Goal: Information Seeking & Learning: Learn about a topic

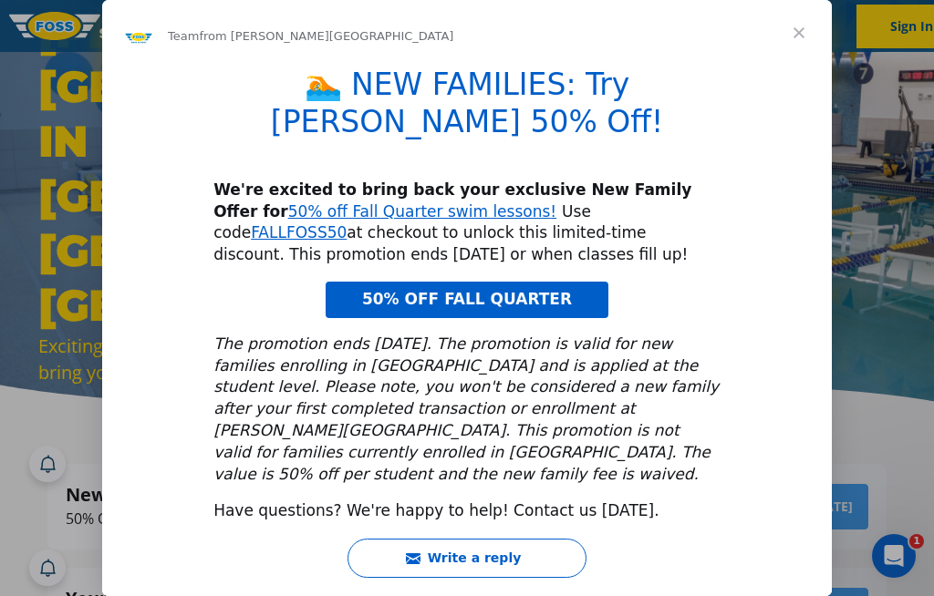
click at [808, 63] on span "Close" at bounding box center [799, 33] width 66 height 66
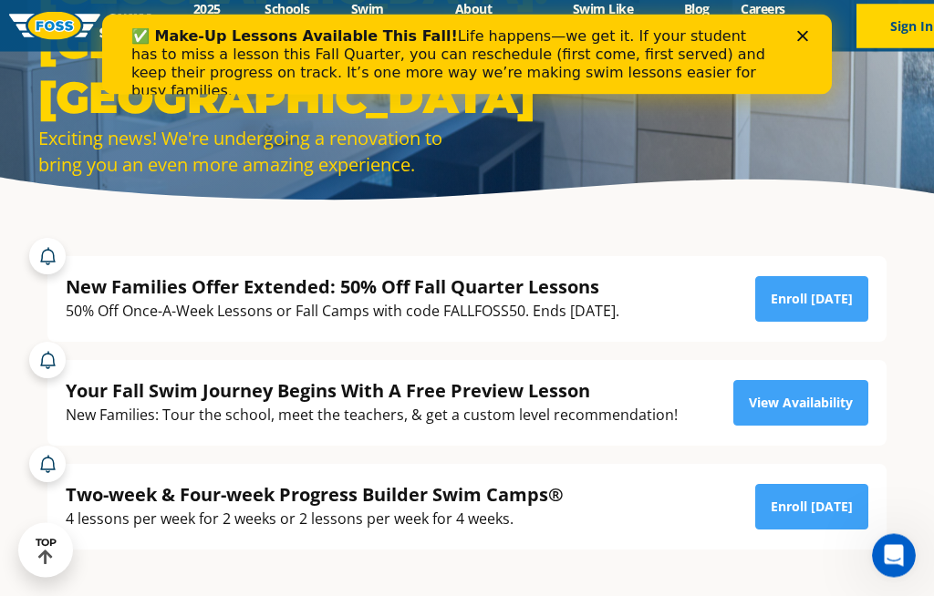
scroll to position [212, 0]
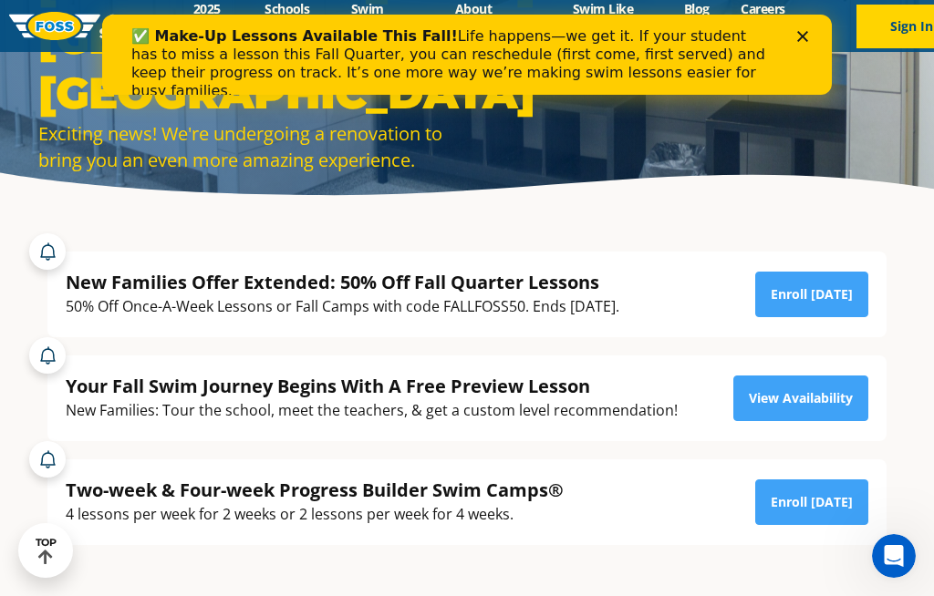
click at [804, 421] on link "View Availability" at bounding box center [800, 399] width 135 height 46
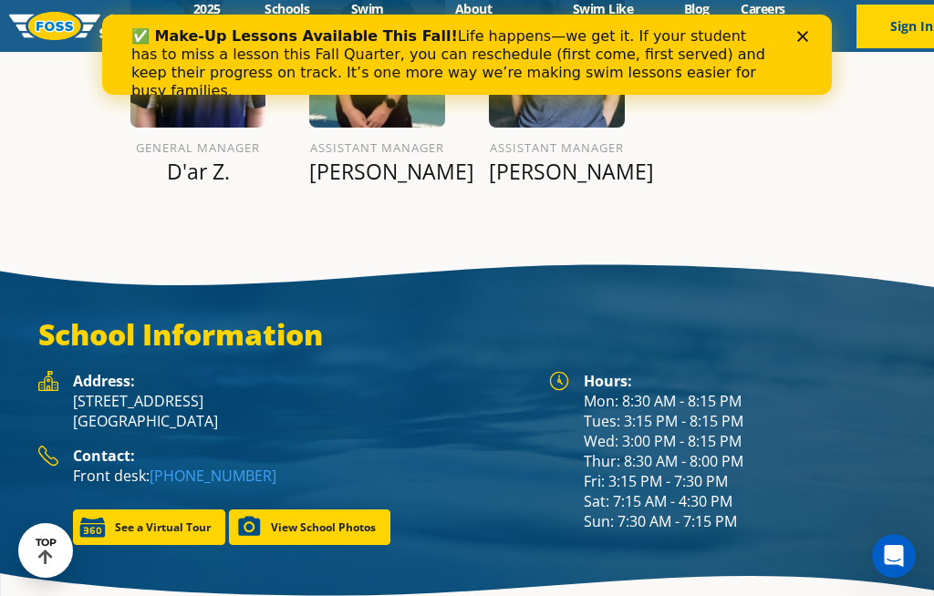
scroll to position [2235, 0]
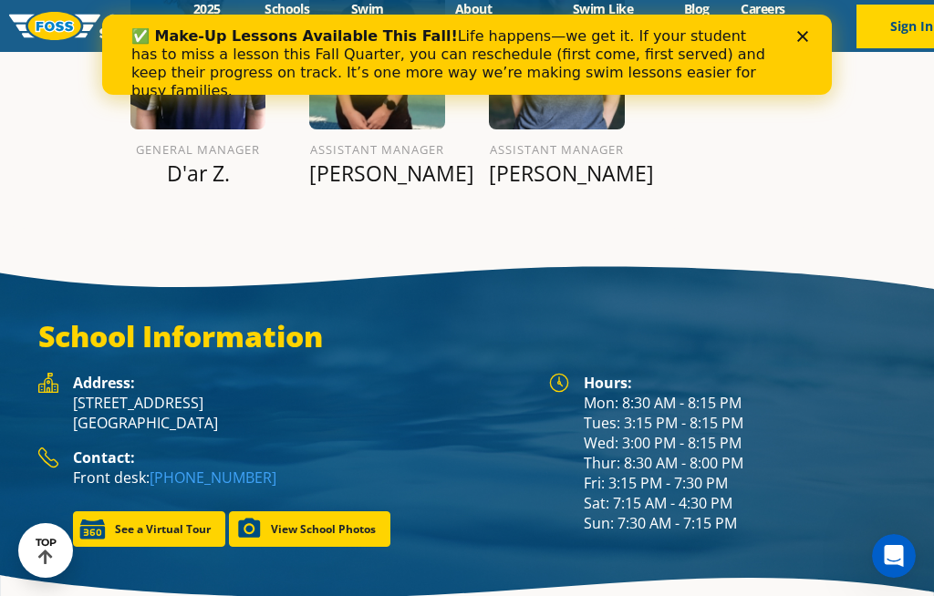
click at [309, 547] on link "View School Photos" at bounding box center [309, 530] width 161 height 36
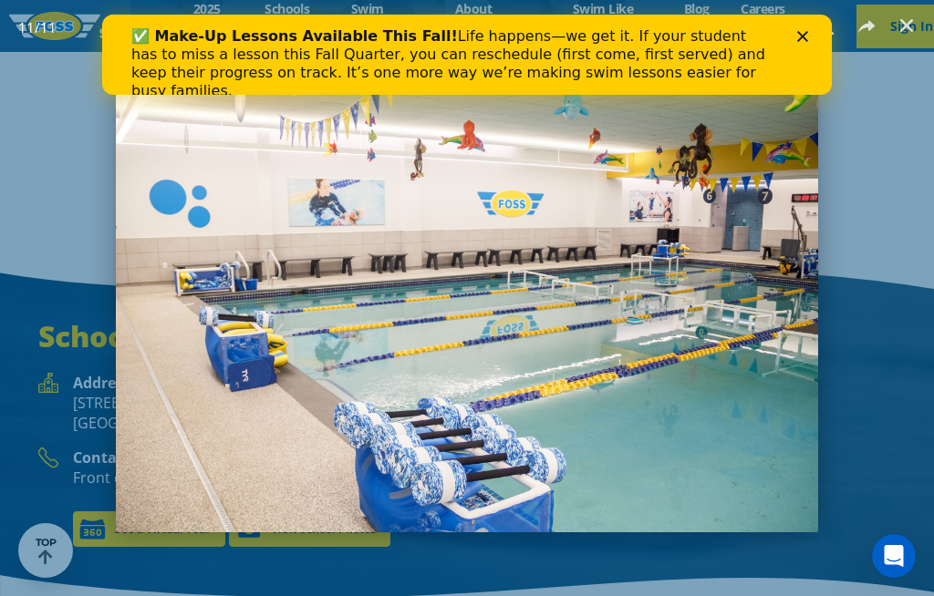
click at [813, 35] on div "Close" at bounding box center [806, 36] width 18 height 11
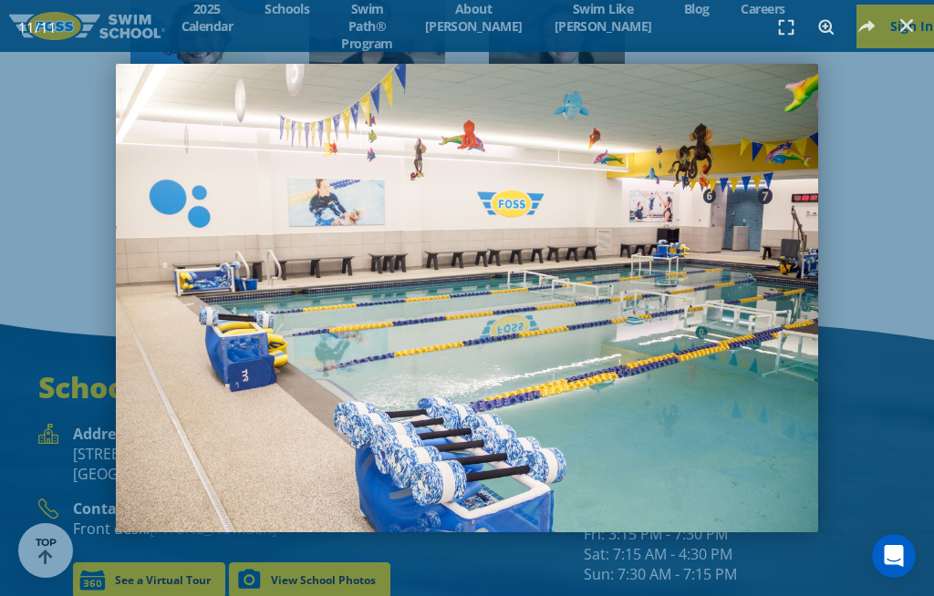
click at [213, 18] on header "11 / 11" at bounding box center [467, 27] width 934 height 55
click at [909, 26] on icon "Close (Esc)" at bounding box center [906, 25] width 18 height 18
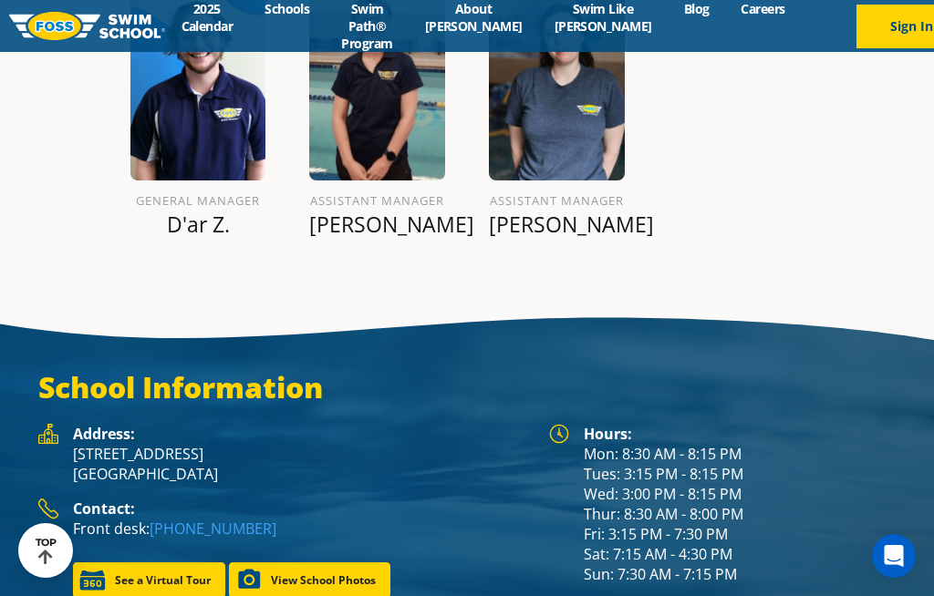
click at [195, 22] on link "2025 Calendar" at bounding box center [207, 17] width 84 height 35
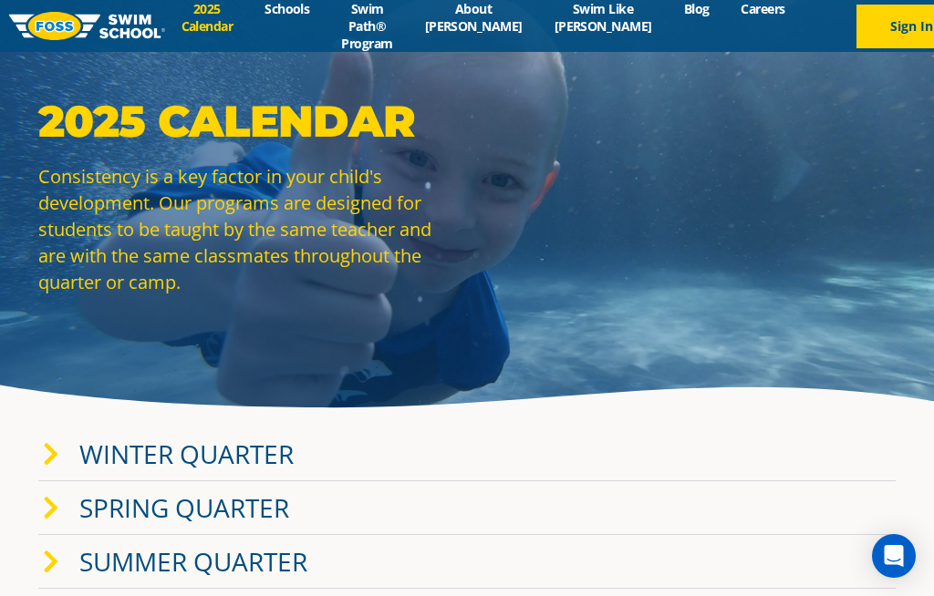
click at [98, 472] on link "Winter Quarter" at bounding box center [186, 454] width 214 height 35
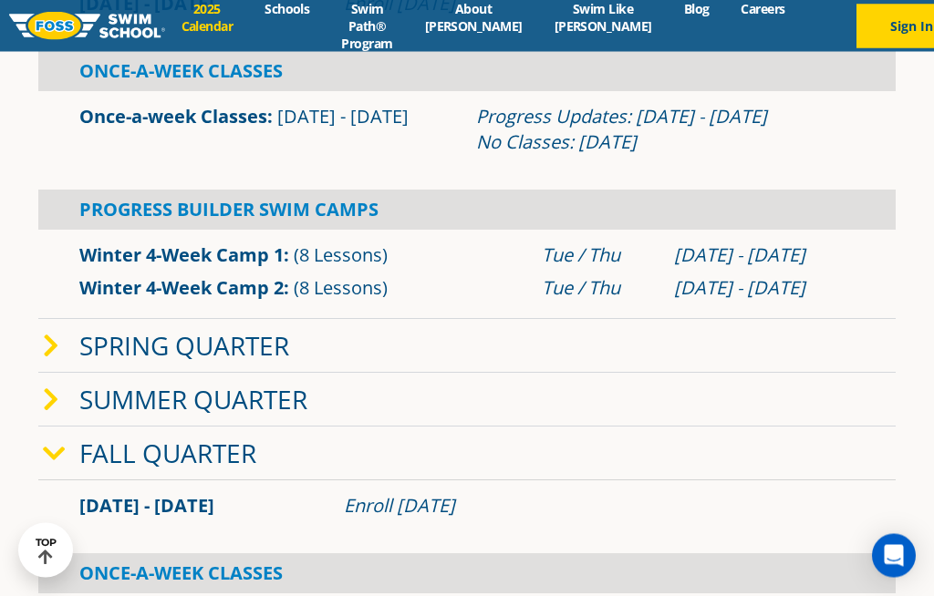
scroll to position [504, 0]
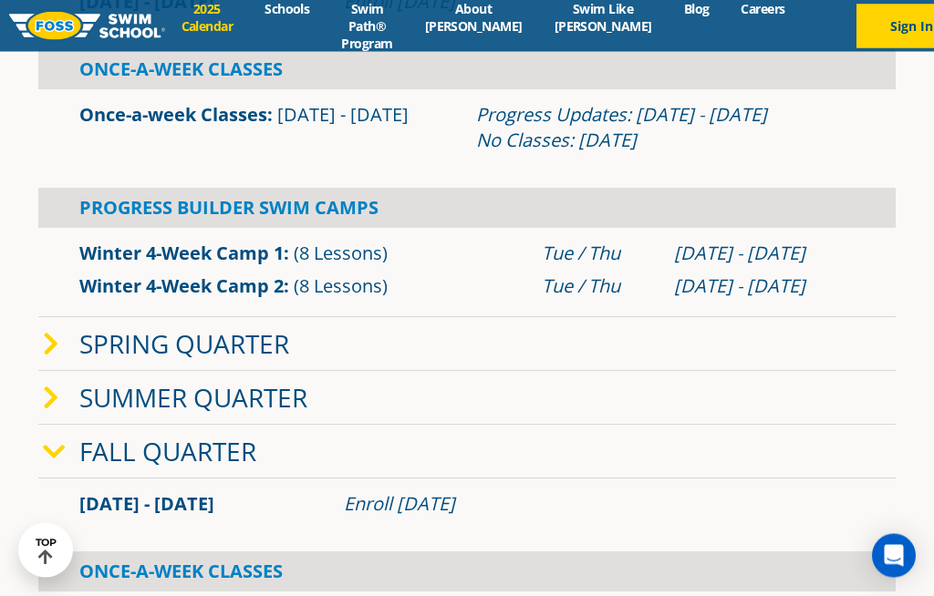
click at [826, 480] on div "Fall Quarter" at bounding box center [466, 453] width 857 height 54
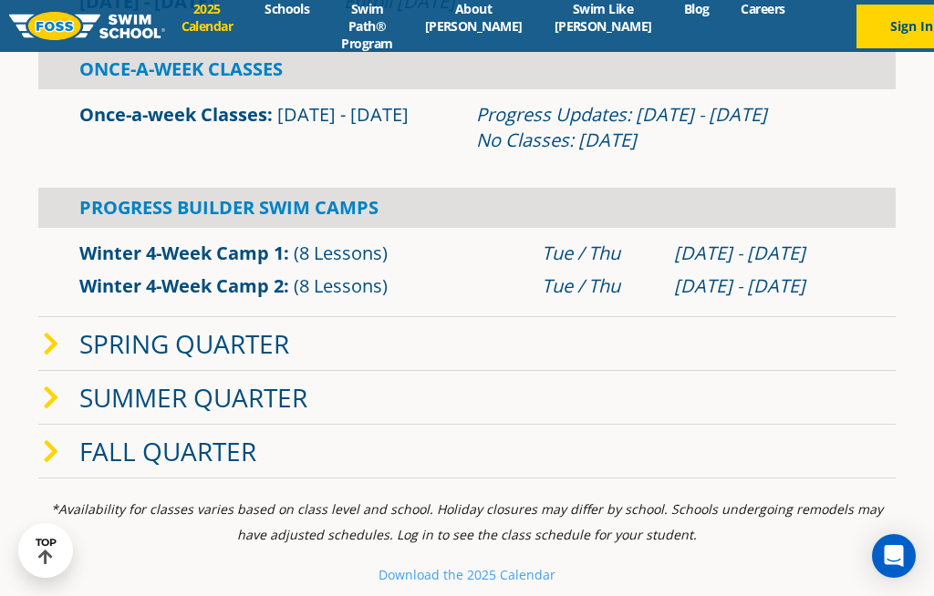
click at [819, 479] on div "Fall Quarter" at bounding box center [466, 452] width 857 height 54
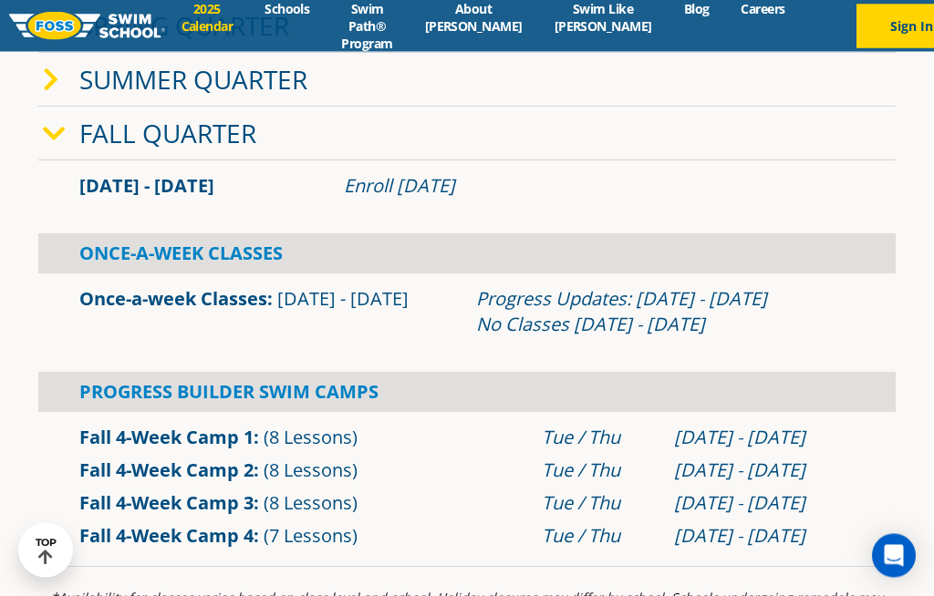
scroll to position [824, 0]
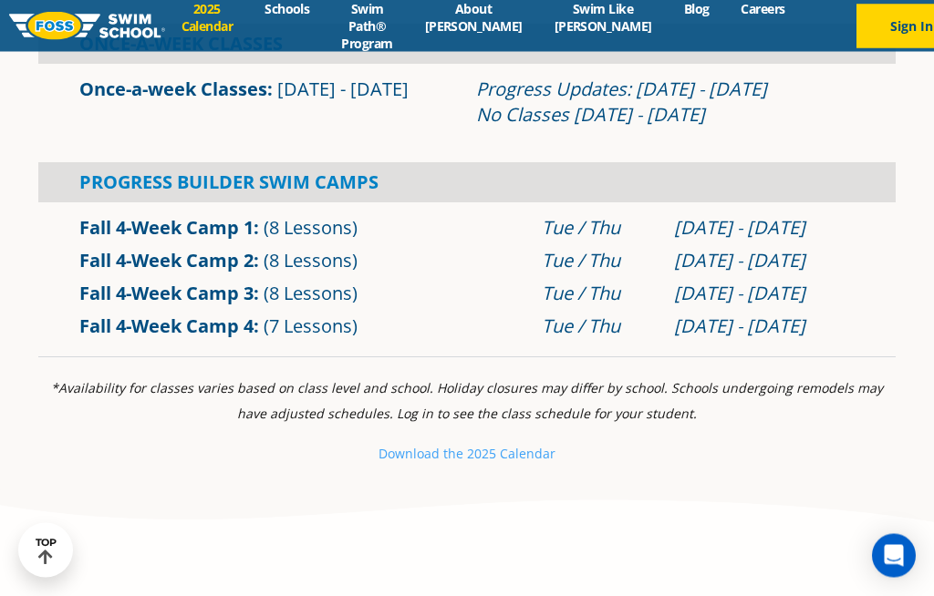
scroll to position [1034, 0]
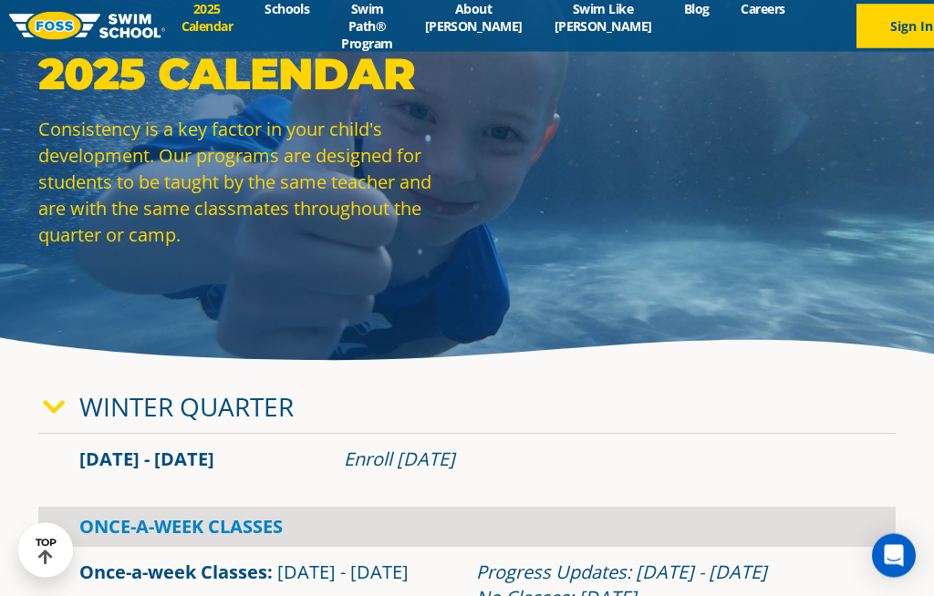
scroll to position [0, 0]
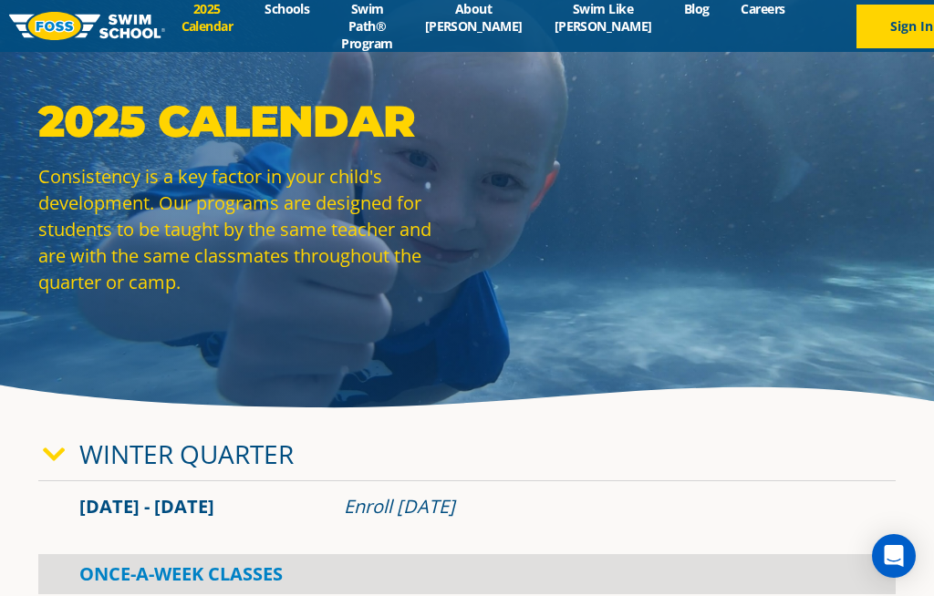
click at [285, 17] on link "Schools" at bounding box center [287, 8] width 77 height 17
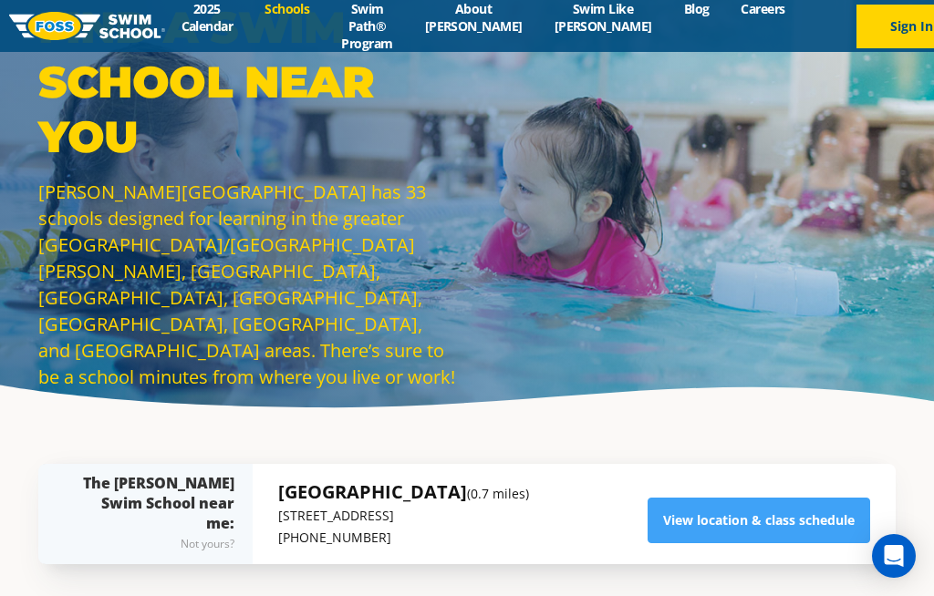
click at [387, 21] on link "Swim Path® Program" at bounding box center [367, 26] width 83 height 52
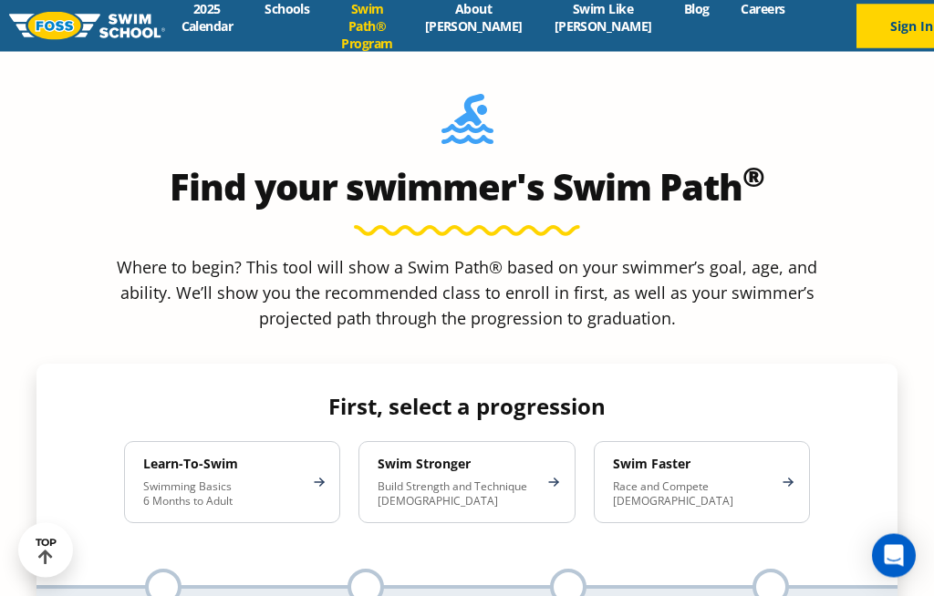
scroll to position [1553, 0]
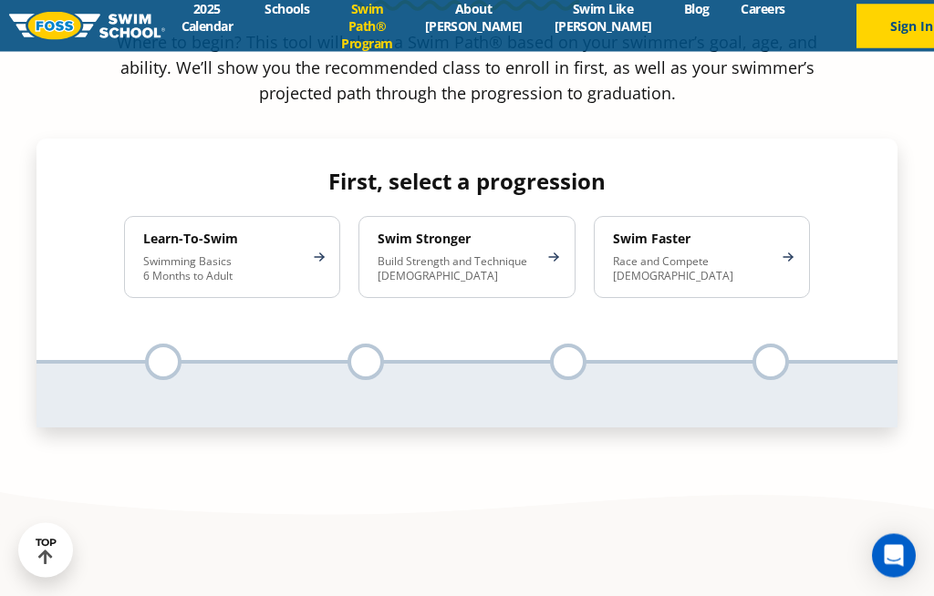
click at [186, 255] on p "Swimming Basics 6 Months to Adult" at bounding box center [223, 269] width 160 height 29
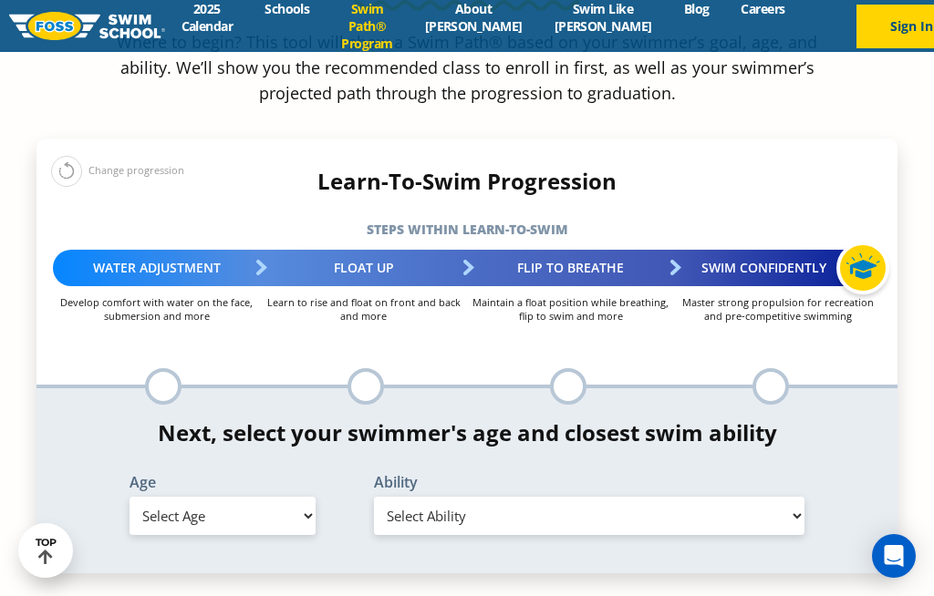
click at [295, 497] on select "Select Age 6 months - 1 year 1 year 2 years 3 years 4 years 5 years 6 years 7 y…" at bounding box center [223, 516] width 186 height 38
select select "2-years"
click at [787, 497] on select "Select Ability First in-water experience Comfortable with water poured over the…" at bounding box center [589, 516] width 430 height 38
select select "2-years-comfortable-with-water-poured-over-face-eyes-and-ears-and-with-ears-in-…"
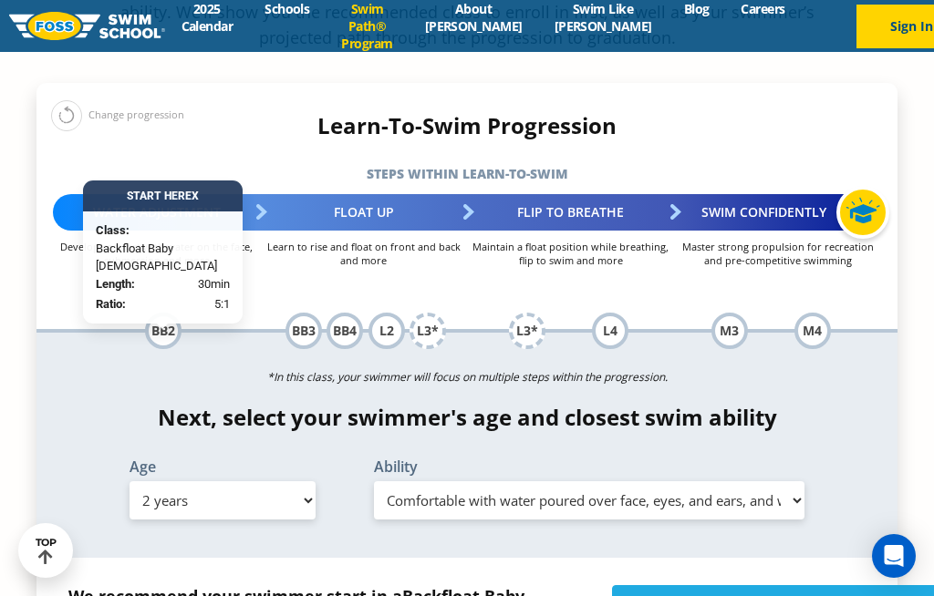
scroll to position [1832, 0]
